Goal: Check status: Check status

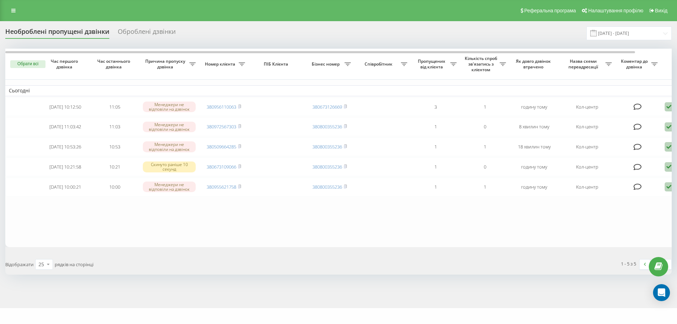
click at [48, 23] on div "Необроблені пропущені дзвінки Оброблені дзвінки 19.09.2025 - 19.09.2025 Обрати …" at bounding box center [338, 164] width 677 height 287
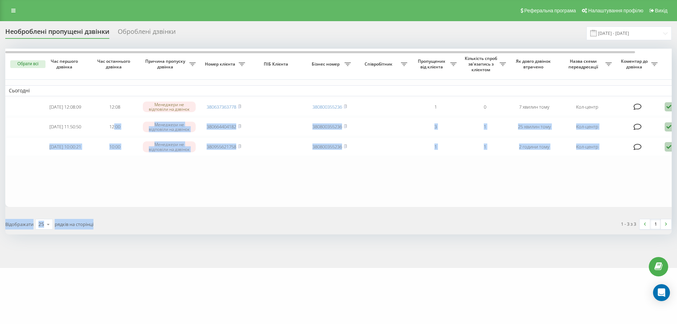
drag, startPoint x: 204, startPoint y: 221, endPoint x: 306, endPoint y: 221, distance: 102.3
click at [295, 222] on div "Обрати всі Час першого дзвінка Час останнього дзвінка Причина пропуску дзвінка …" at bounding box center [338, 142] width 667 height 186
click at [307, 221] on div "Відображати 25 10 25 50 100 рядків на сторінці" at bounding box center [169, 224] width 338 height 20
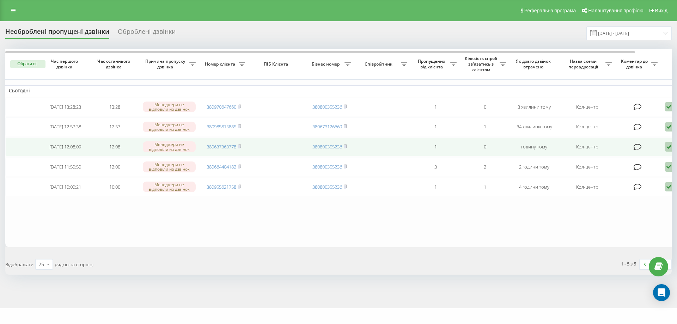
click at [671, 150] on icon at bounding box center [669, 147] width 8 height 10
click at [612, 174] on span "Зв'язався з клієнтом за допомогою іншого каналу" at bounding box center [639, 171] width 121 height 7
